Goal: Transaction & Acquisition: Purchase product/service

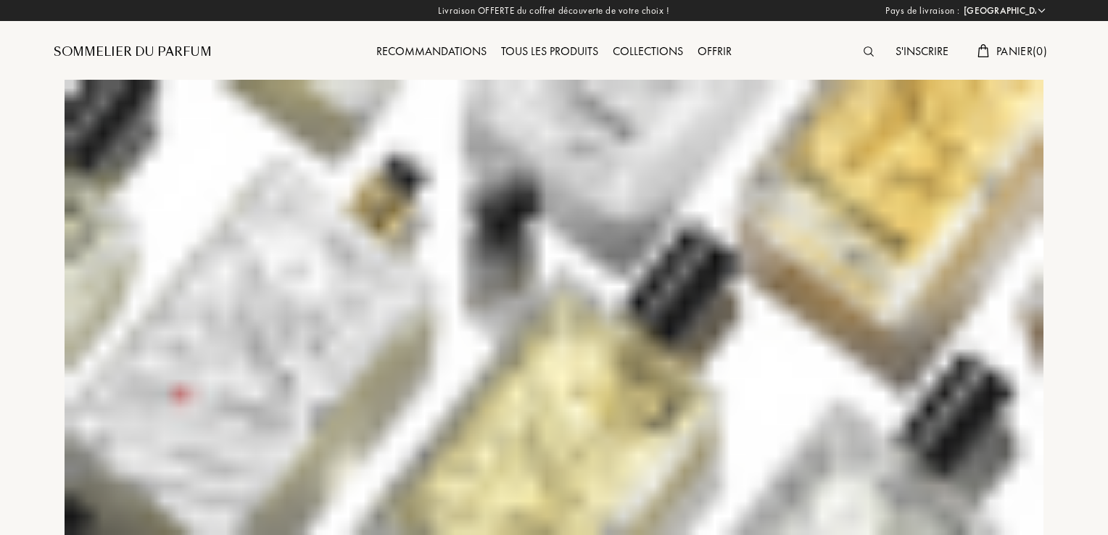
select select "FR"
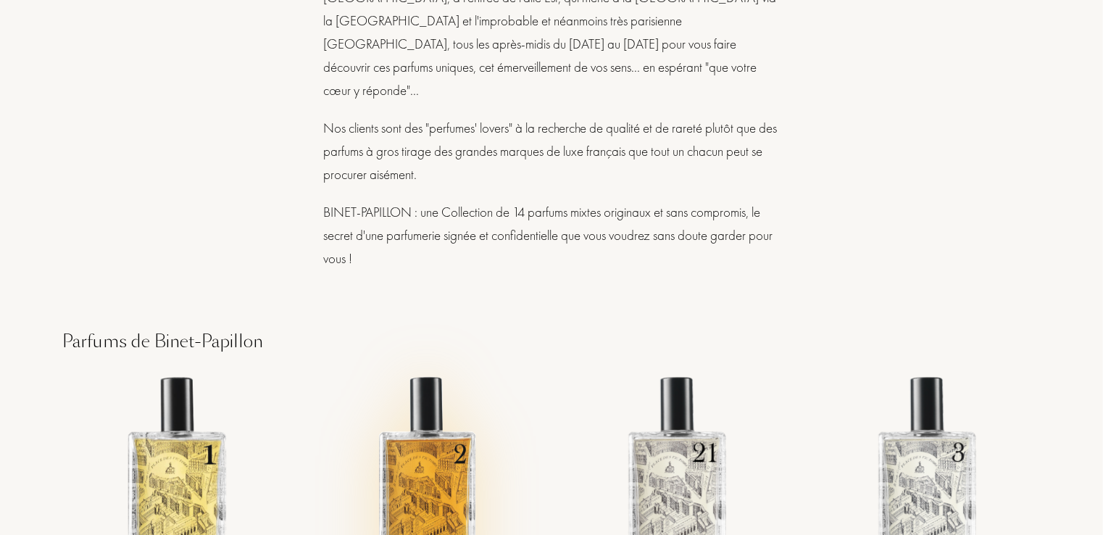
scroll to position [2102, 0]
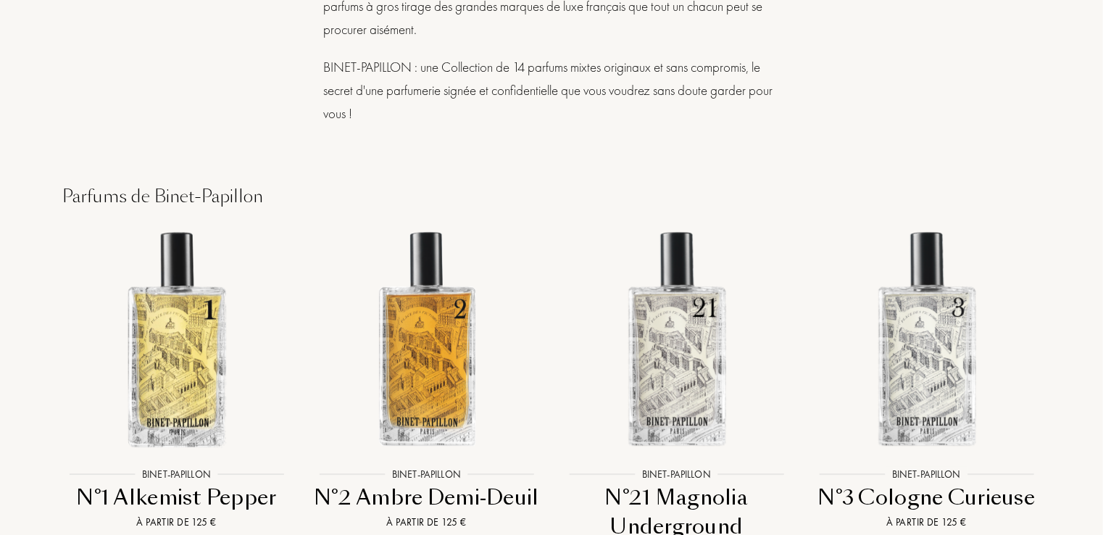
click at [187, 466] on div "Binet-Papillon" at bounding box center [176, 473] width 83 height 15
click at [693, 483] on div "N°21 Magnolia Underground" at bounding box center [676, 511] width 238 height 57
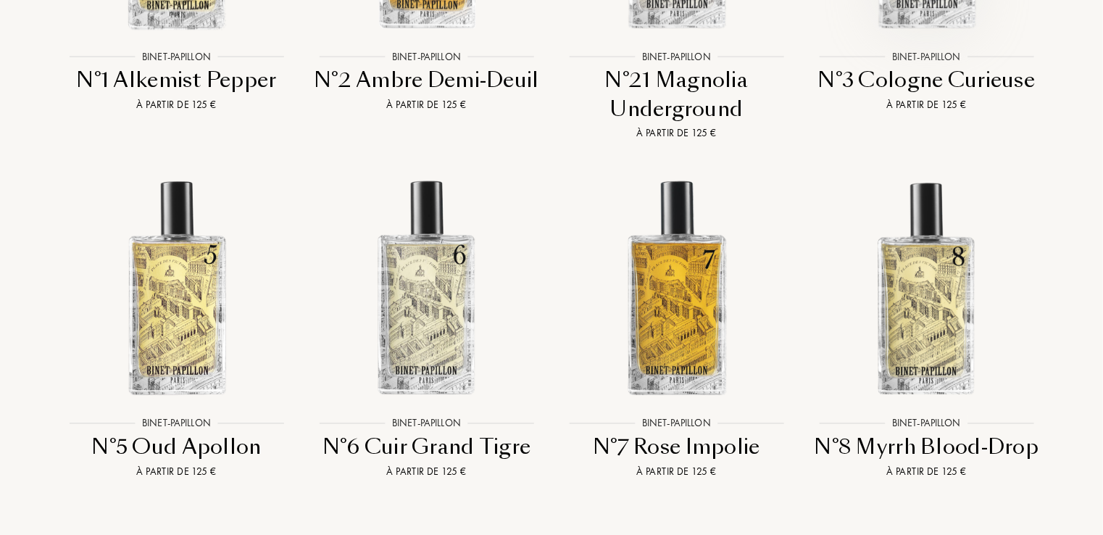
scroll to position [2537, 0]
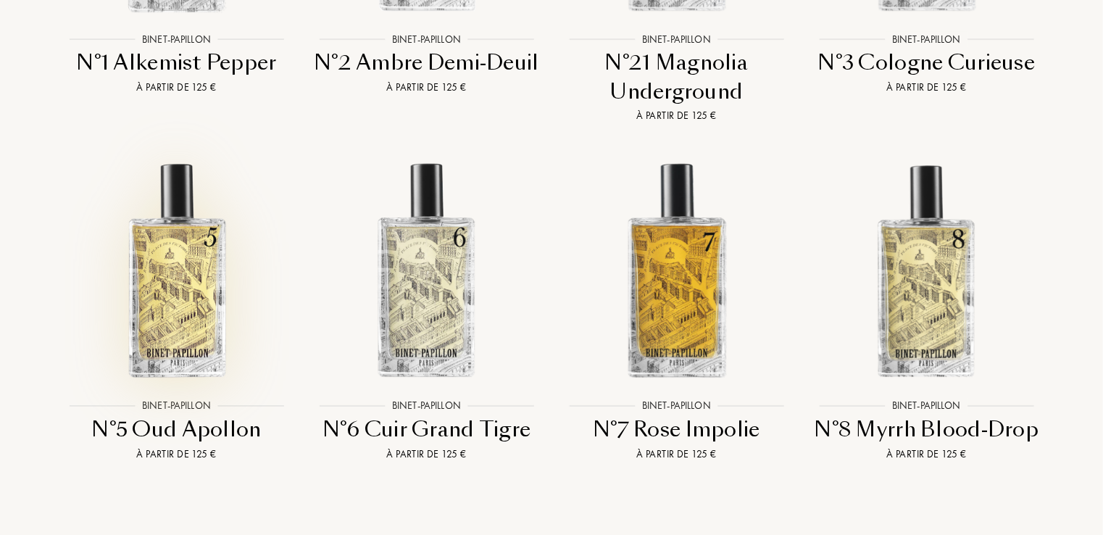
click at [188, 249] on img at bounding box center [176, 269] width 225 height 225
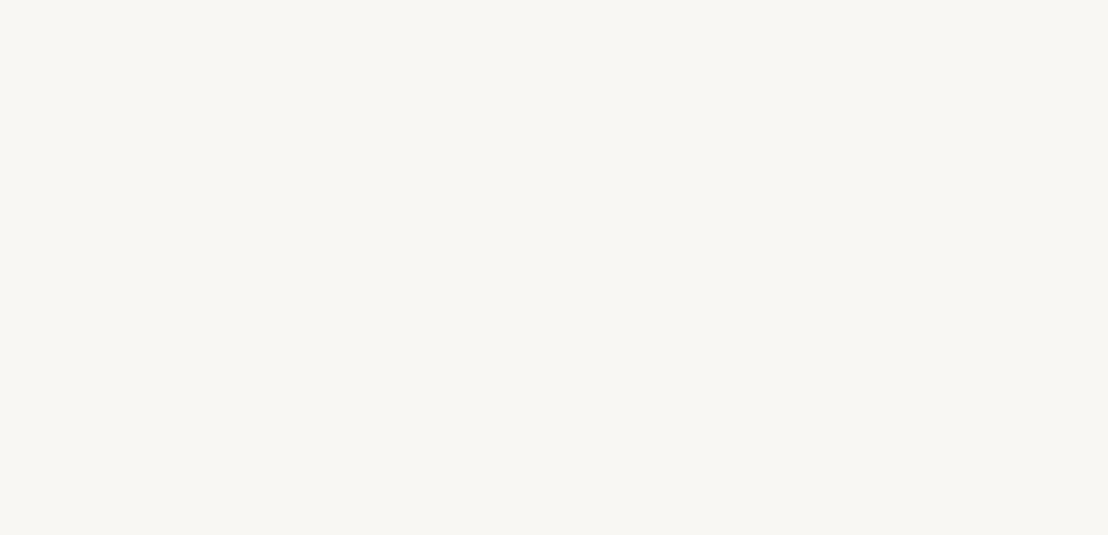
select select "FR"
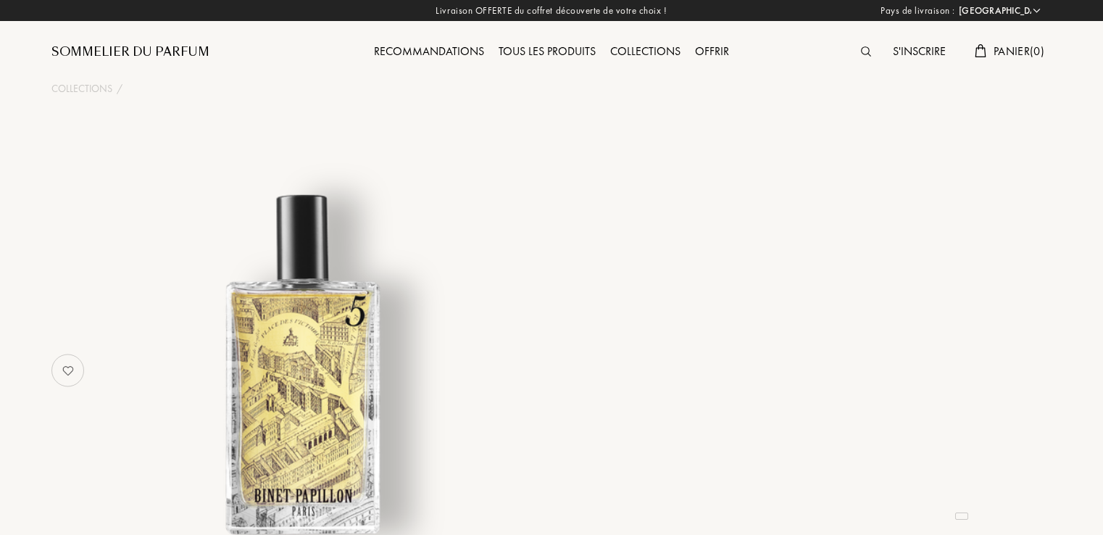
select select "FR"
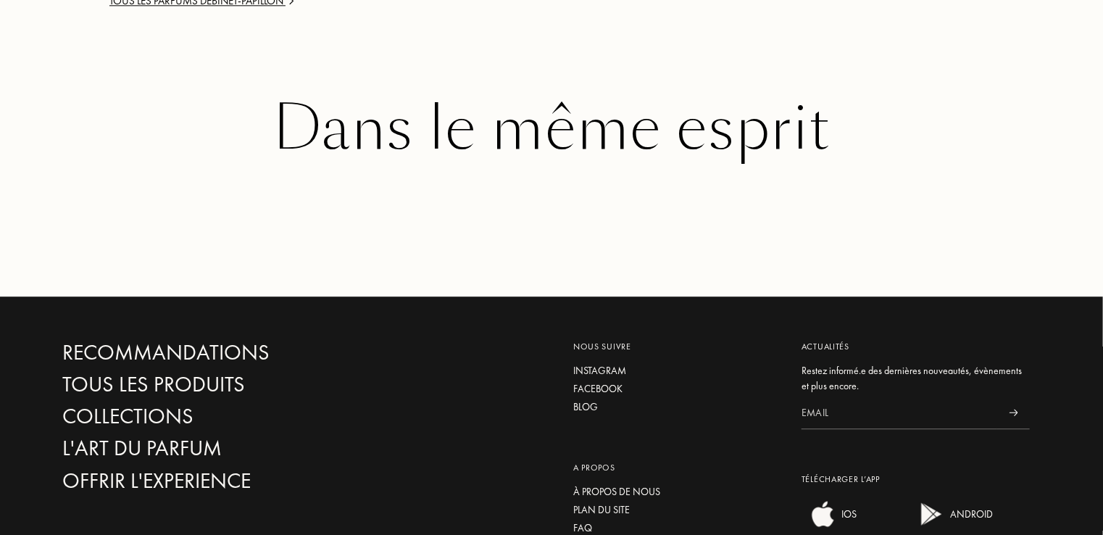
scroll to position [1740, 0]
